Goal: Task Accomplishment & Management: Manage account settings

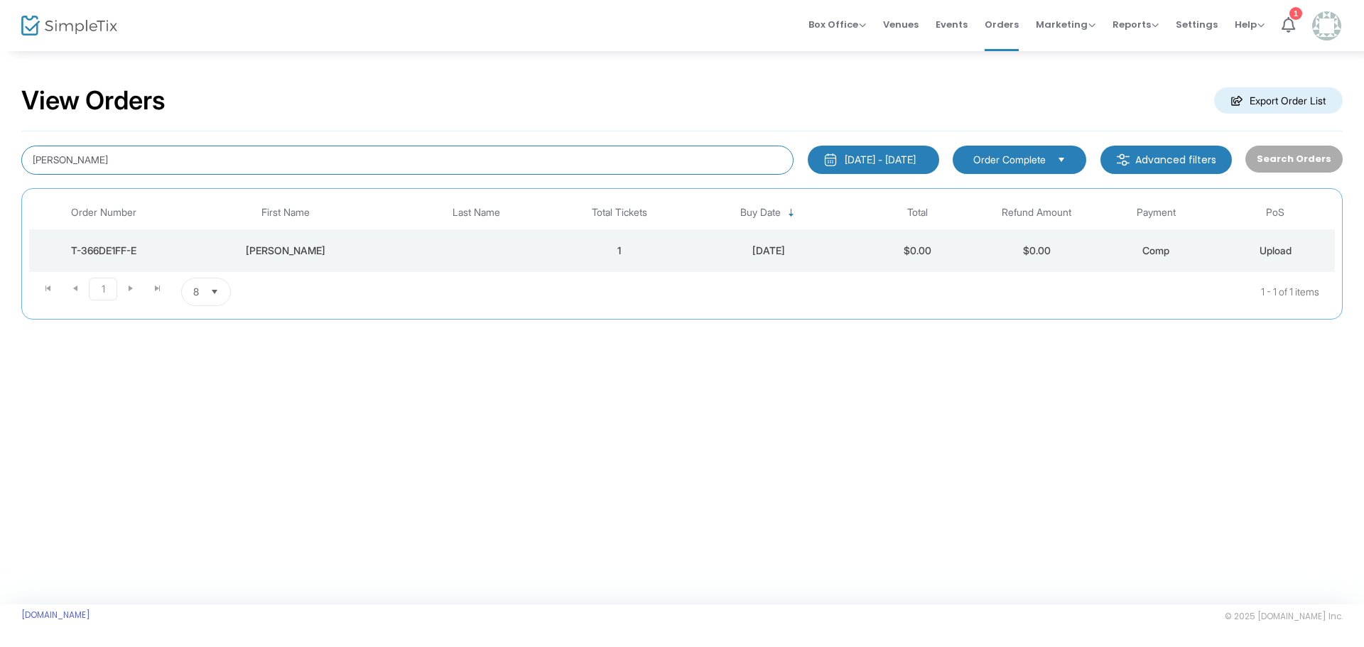
click at [139, 156] on input "[PERSON_NAME]" at bounding box center [407, 160] width 772 height 29
type input "[PERSON_NAME]"
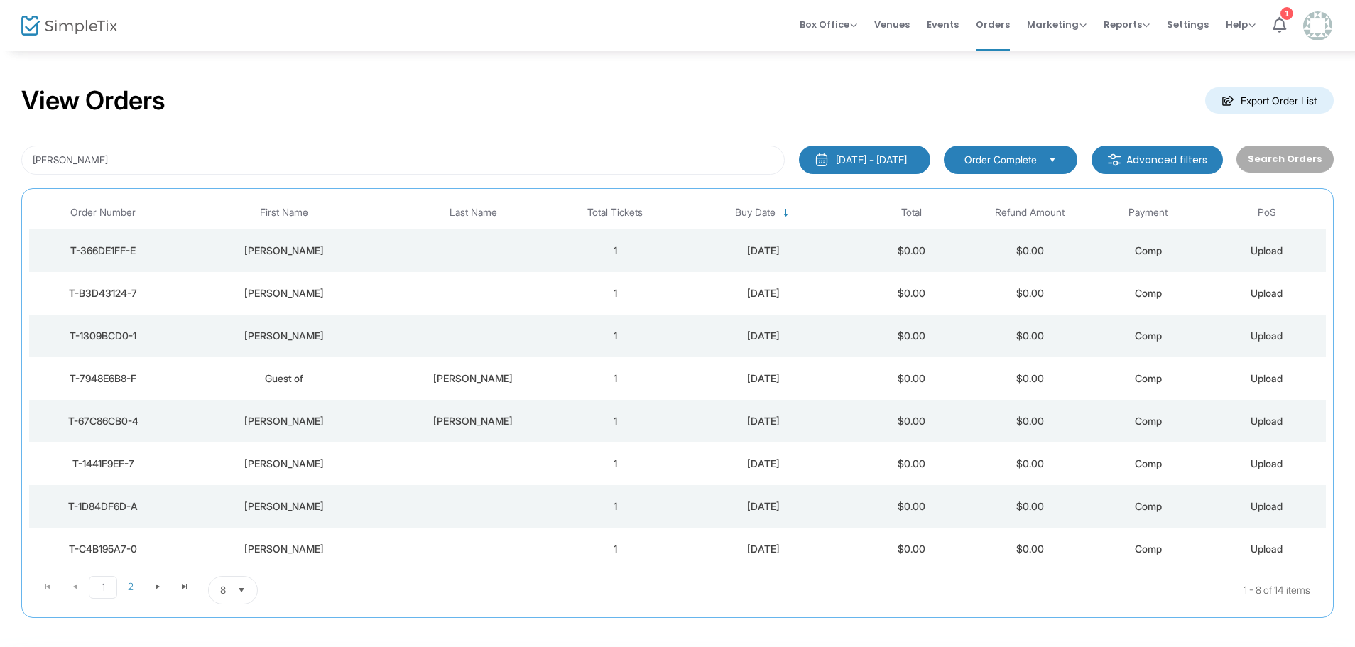
click at [268, 246] on div "[PERSON_NAME]" at bounding box center [283, 251] width 206 height 14
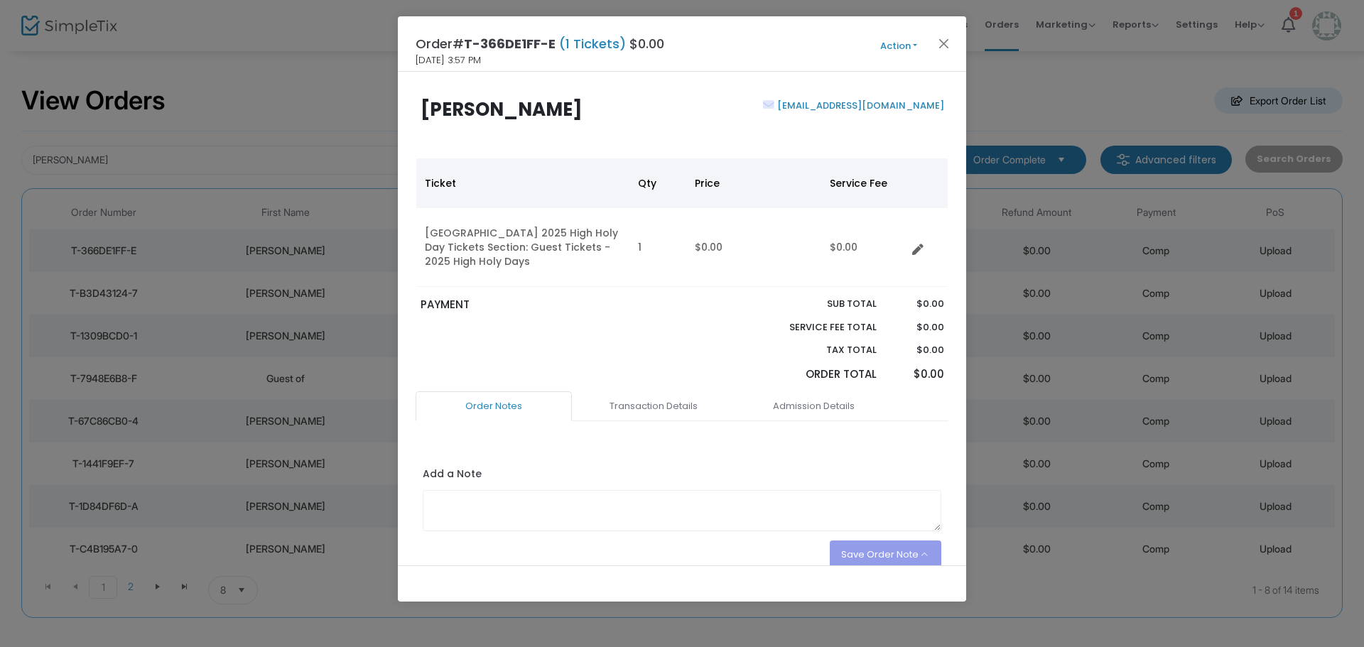
click at [917, 48] on button "Action" at bounding box center [898, 46] width 85 height 16
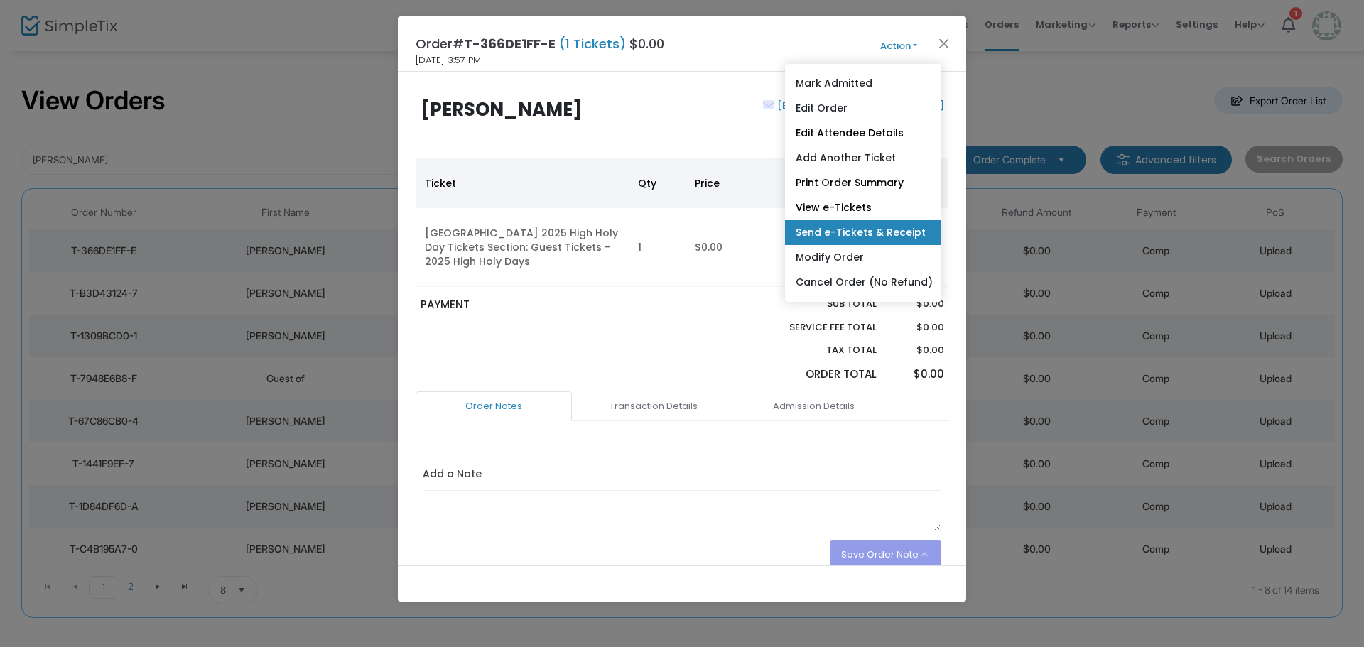
click at [859, 231] on link "Send e-Tickets & Receipt" at bounding box center [863, 232] width 156 height 25
type input "[EMAIL_ADDRESS][DOMAIN_NAME]"
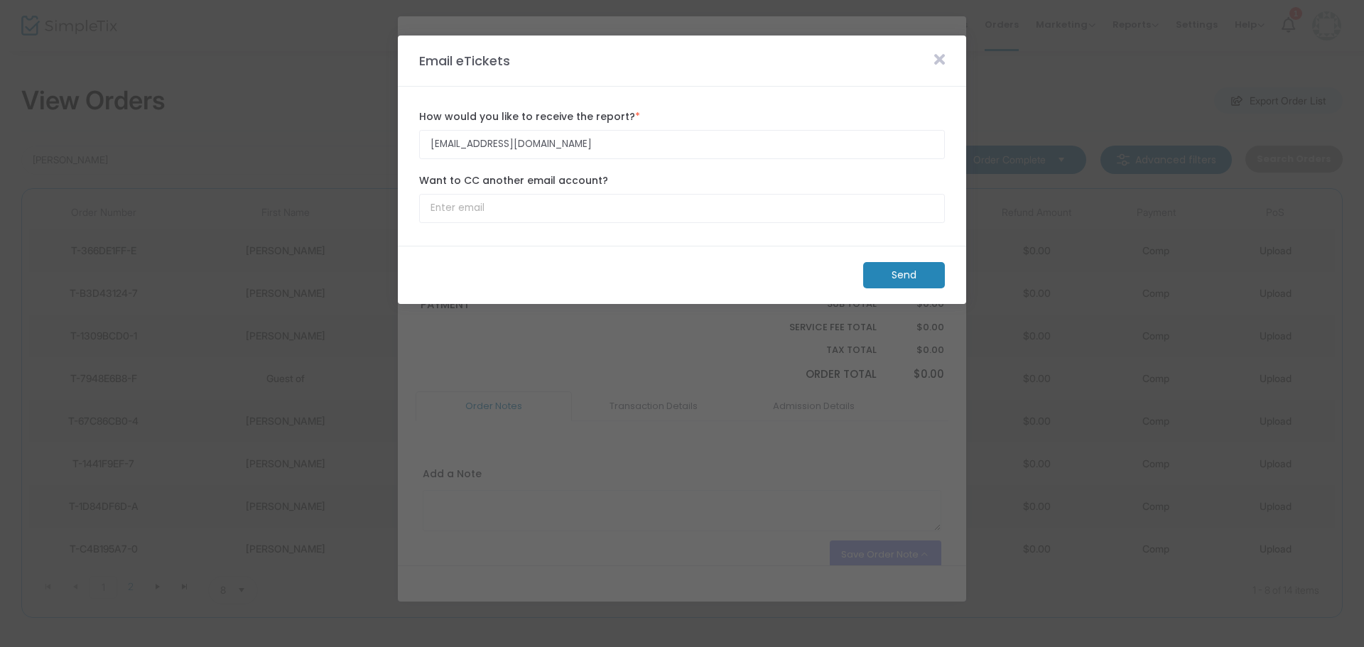
click at [915, 275] on m-button "Send" at bounding box center [904, 275] width 82 height 26
